Goal: Find specific page/section: Find specific page/section

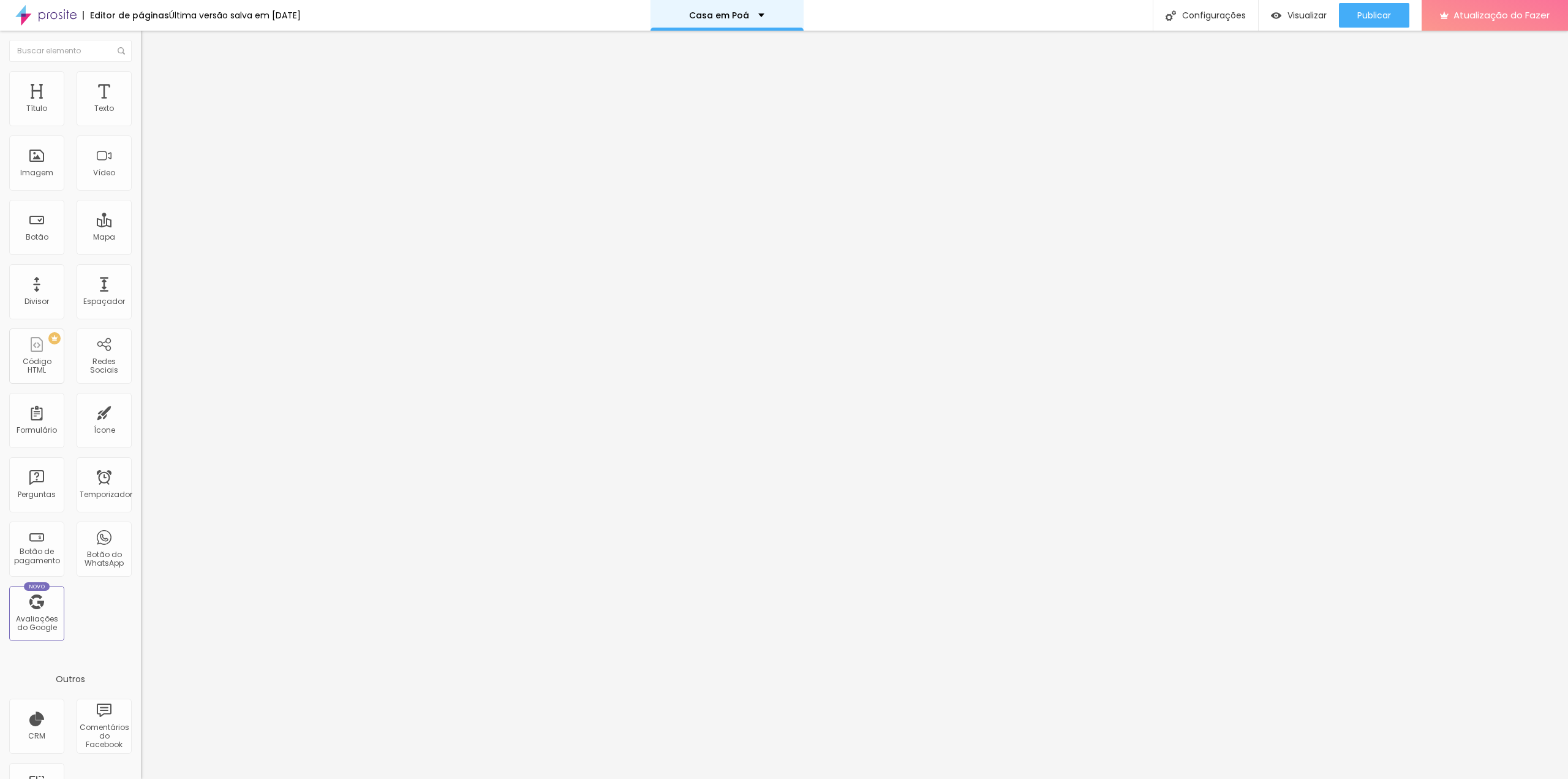
click at [764, 13] on div "Casa em Poá" at bounding box center [726, 14] width 75 height 8
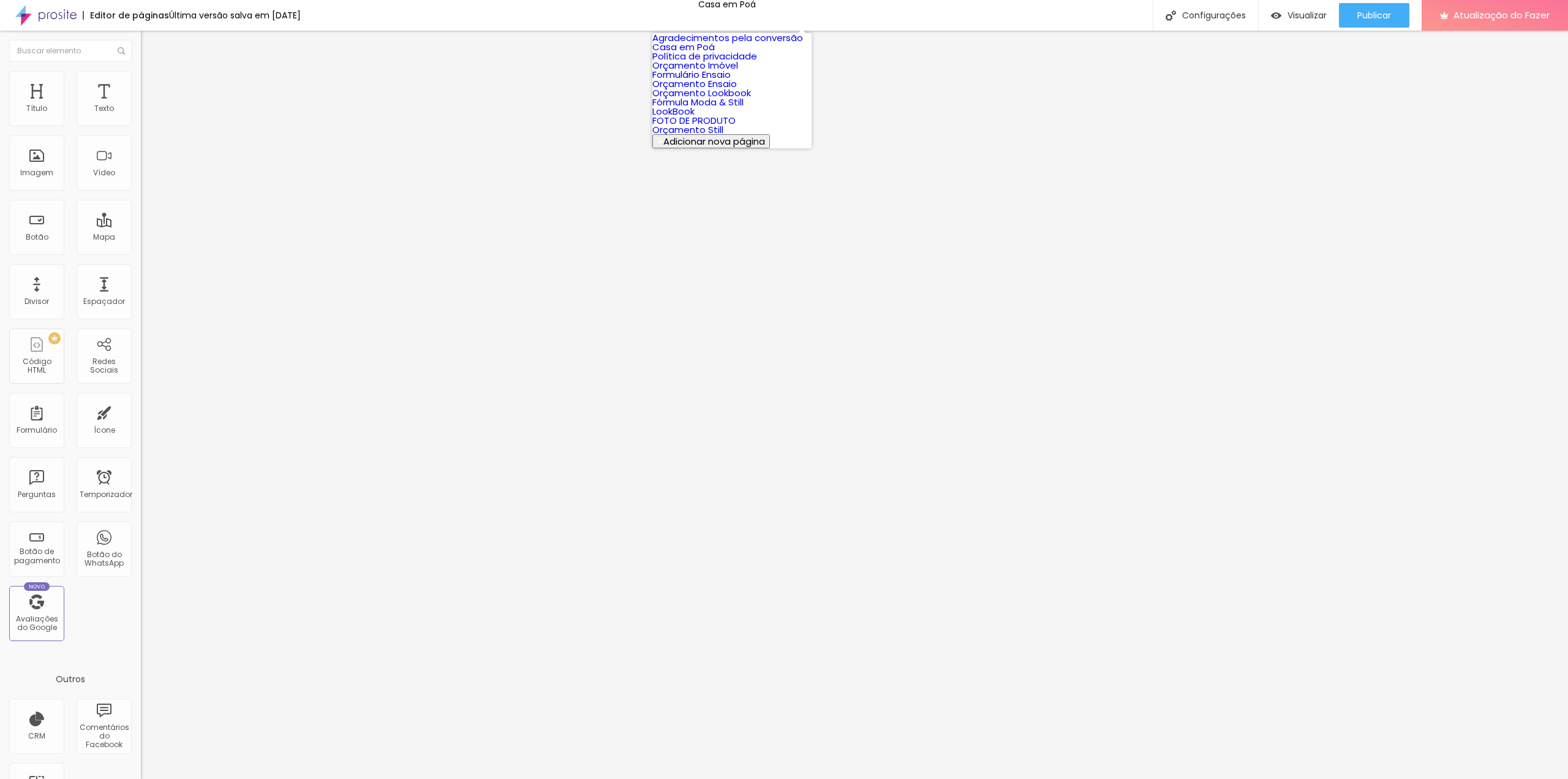
click at [696, 99] on font "Orçamento Lookbook" at bounding box center [702, 93] width 99 height 13
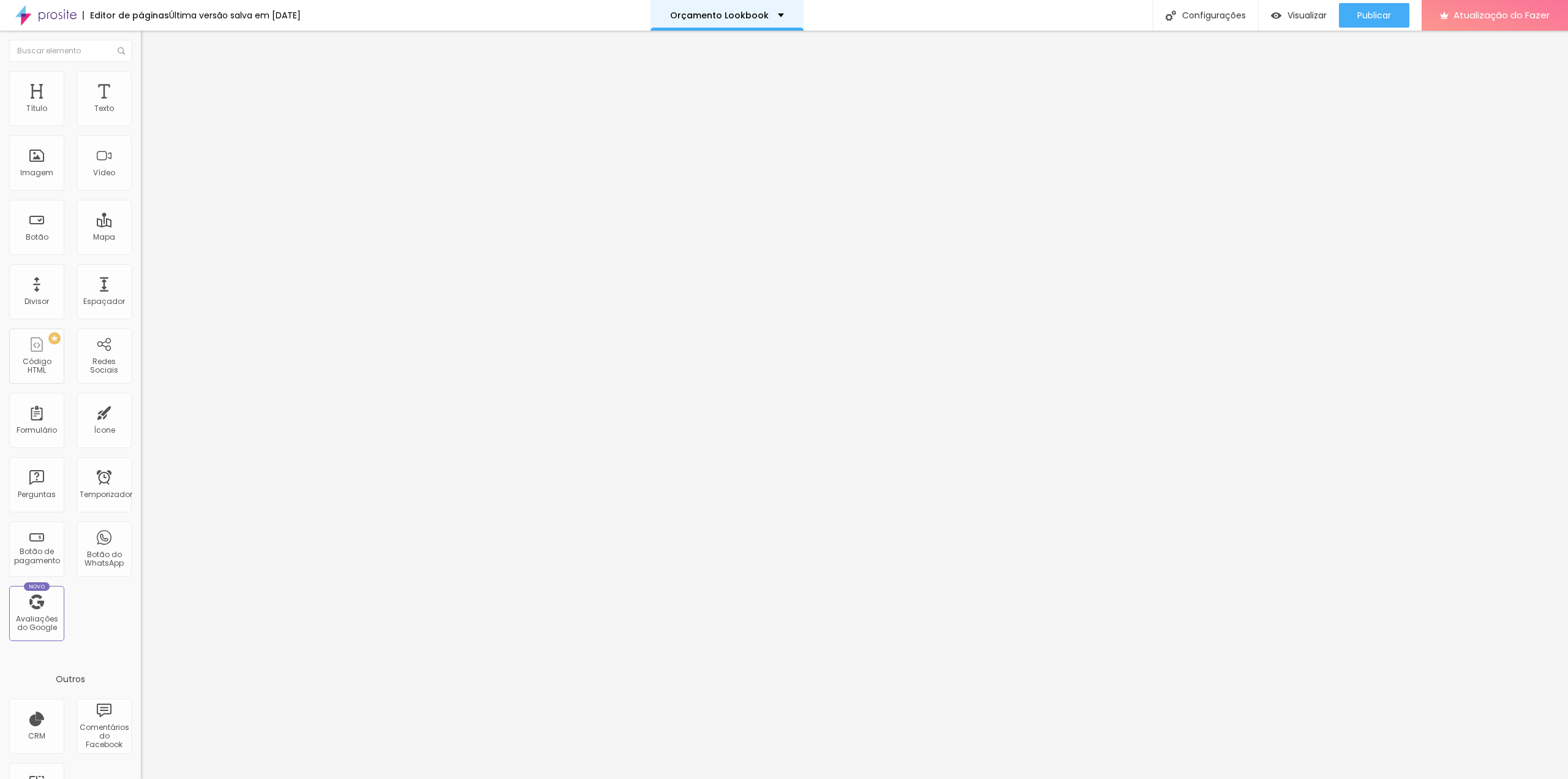
click at [784, 17] on div "Orçamento Lookbook" at bounding box center [727, 14] width 114 height 8
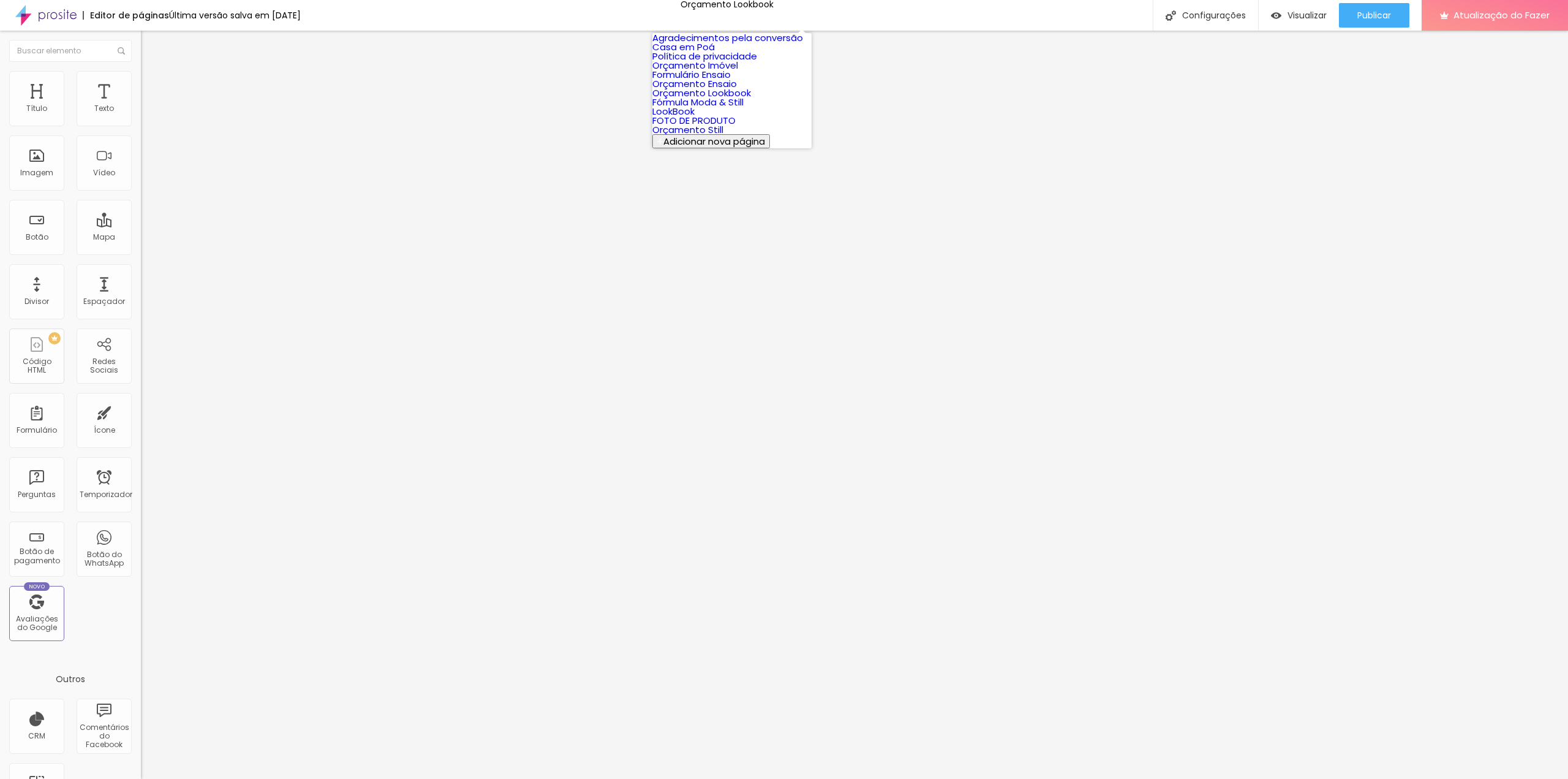
click at [716, 99] on font "Orçamento Lookbook" at bounding box center [702, 93] width 99 height 13
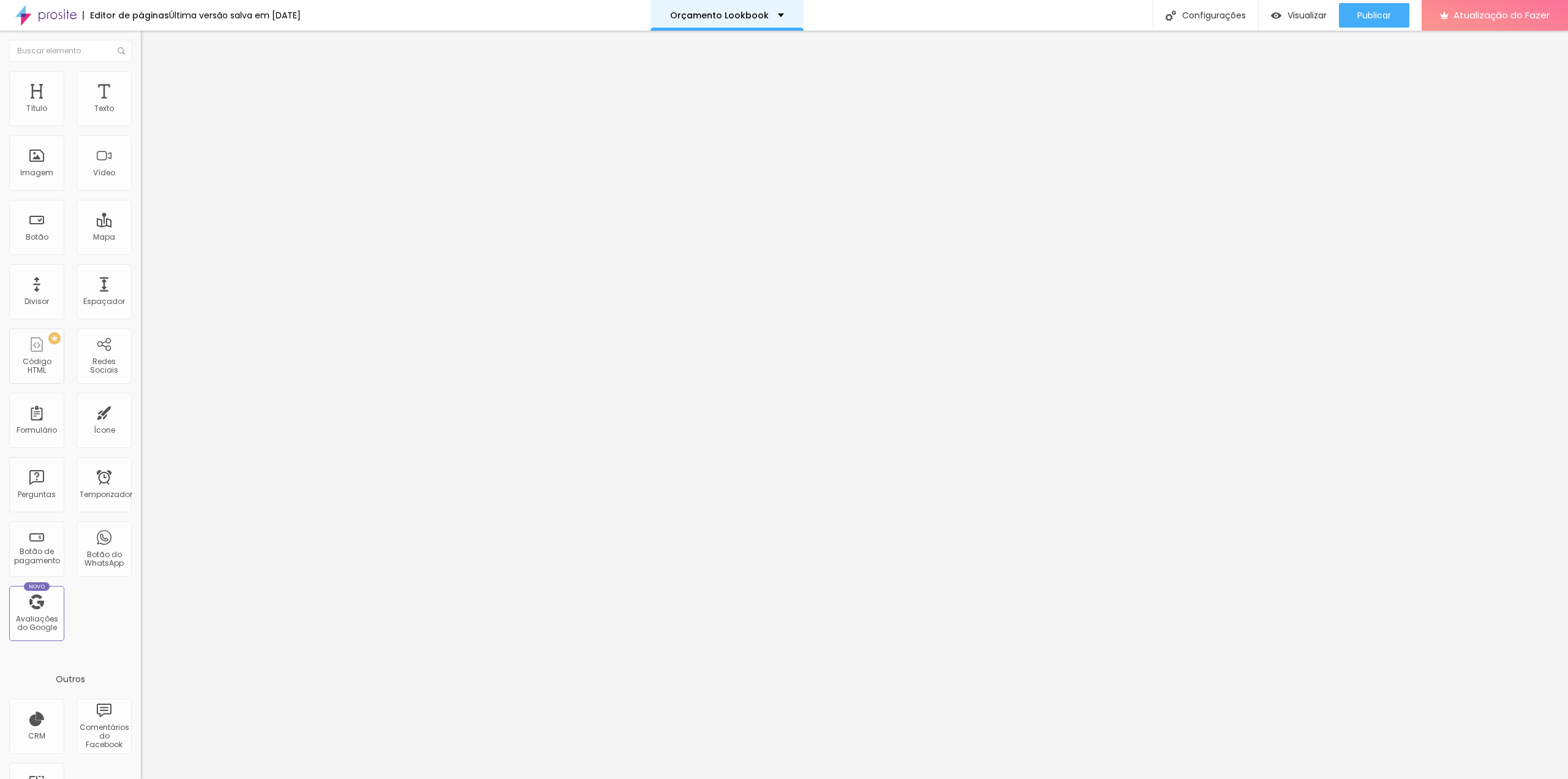
click at [784, 14] on div "Orçamento Lookbook" at bounding box center [727, 14] width 114 height 8
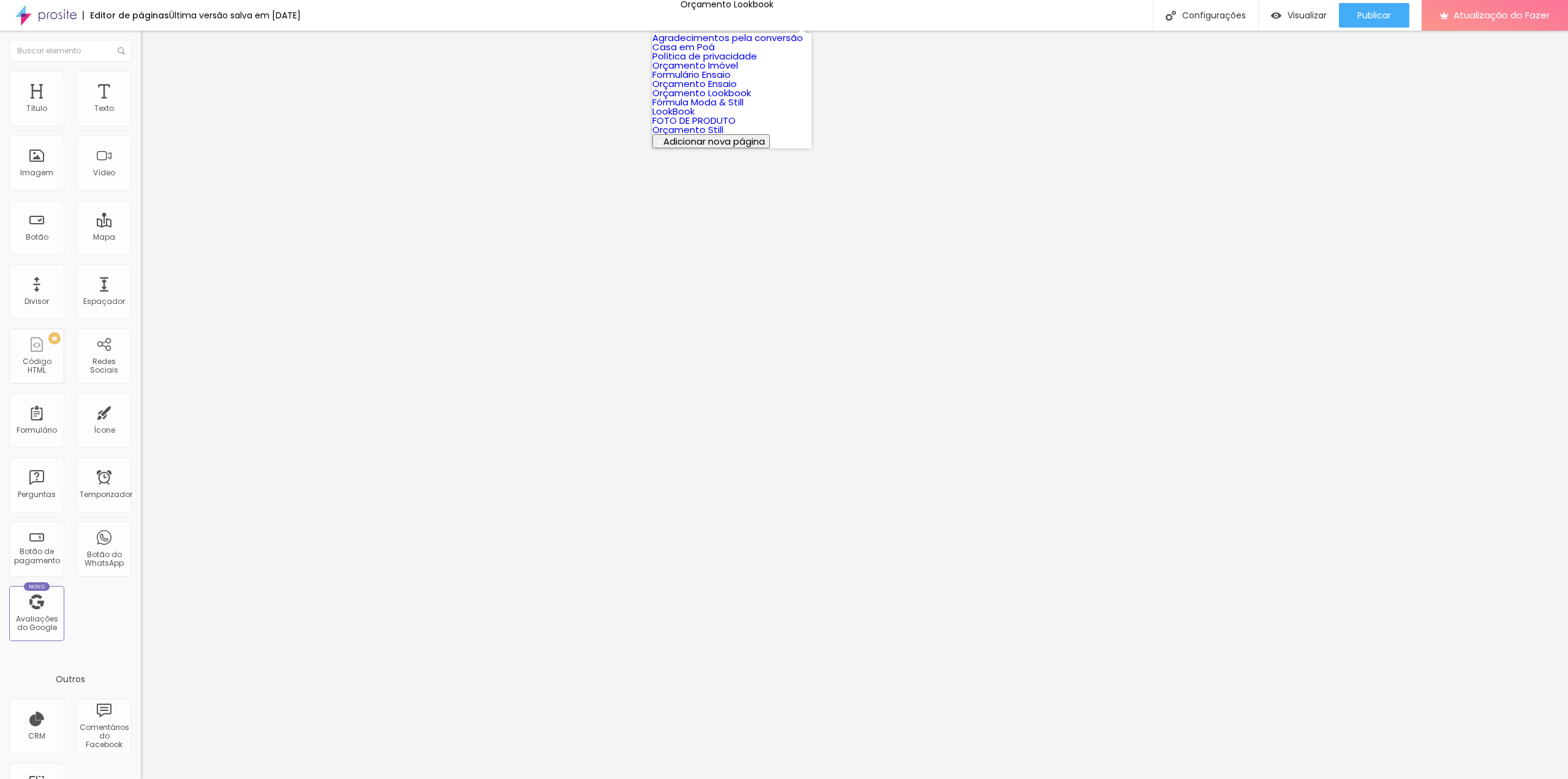
click at [710, 81] on font "Formulário Ensaio" at bounding box center [691, 74] width 78 height 13
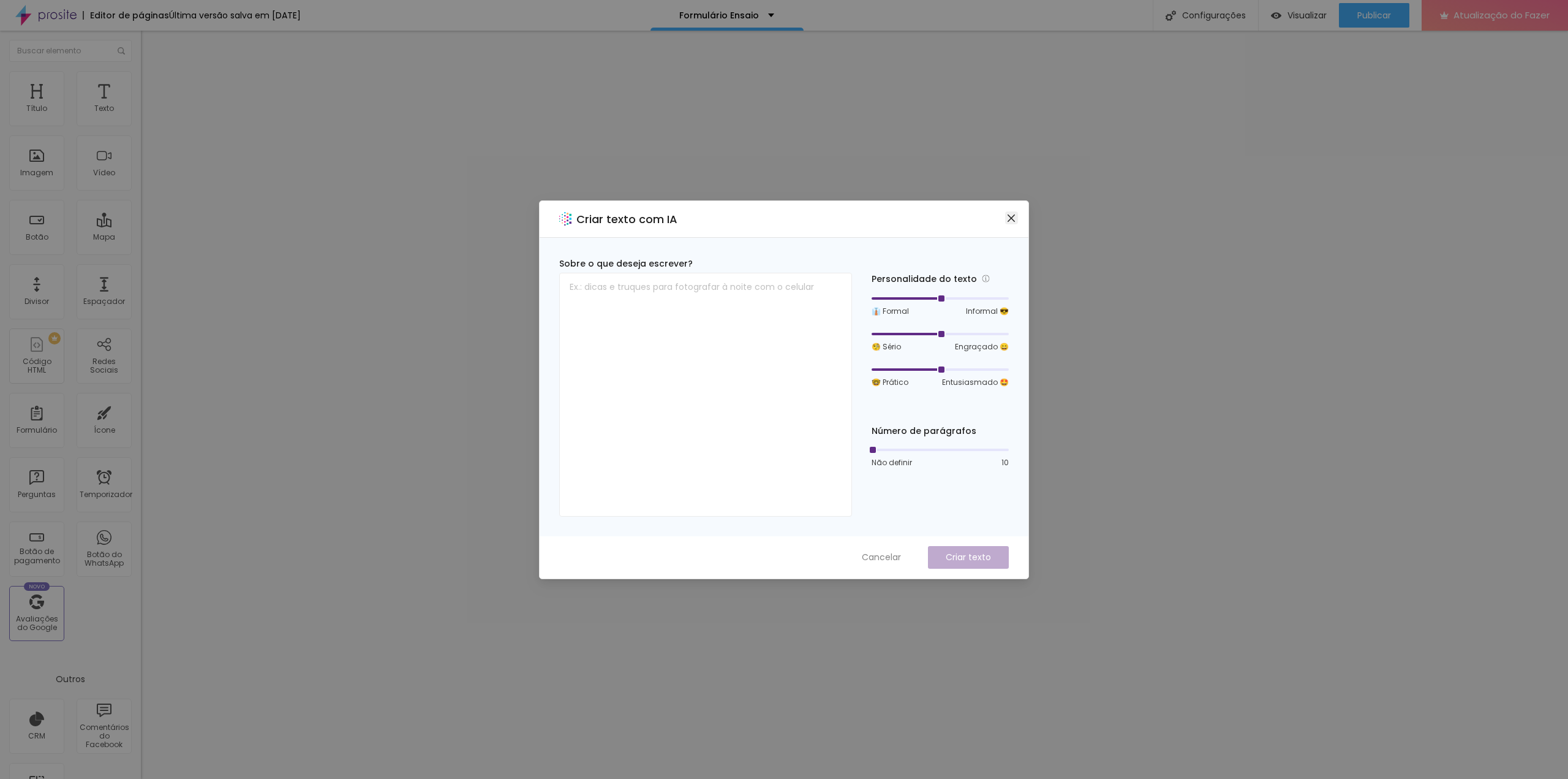
click at [1009, 215] on icon "fechar" at bounding box center [1011, 218] width 10 height 10
